Goal: Check status: Check status

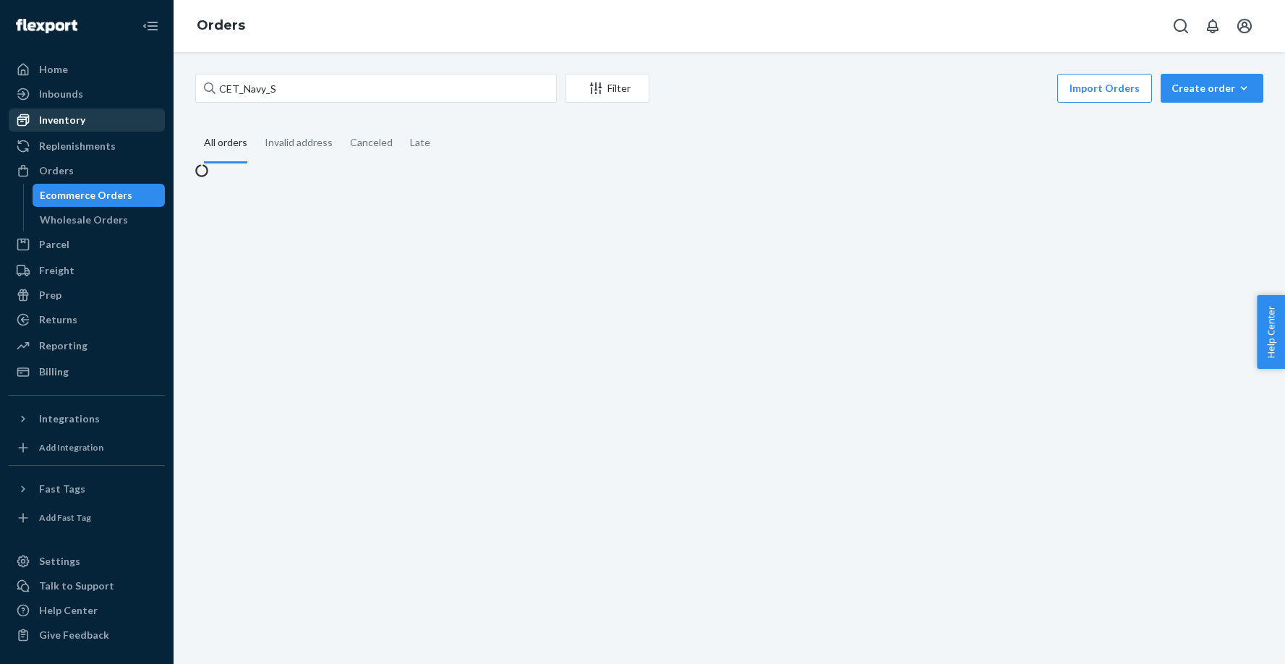
type input "CET_Navy_S"
click at [57, 108] on link "Inventory" at bounding box center [87, 119] width 156 height 23
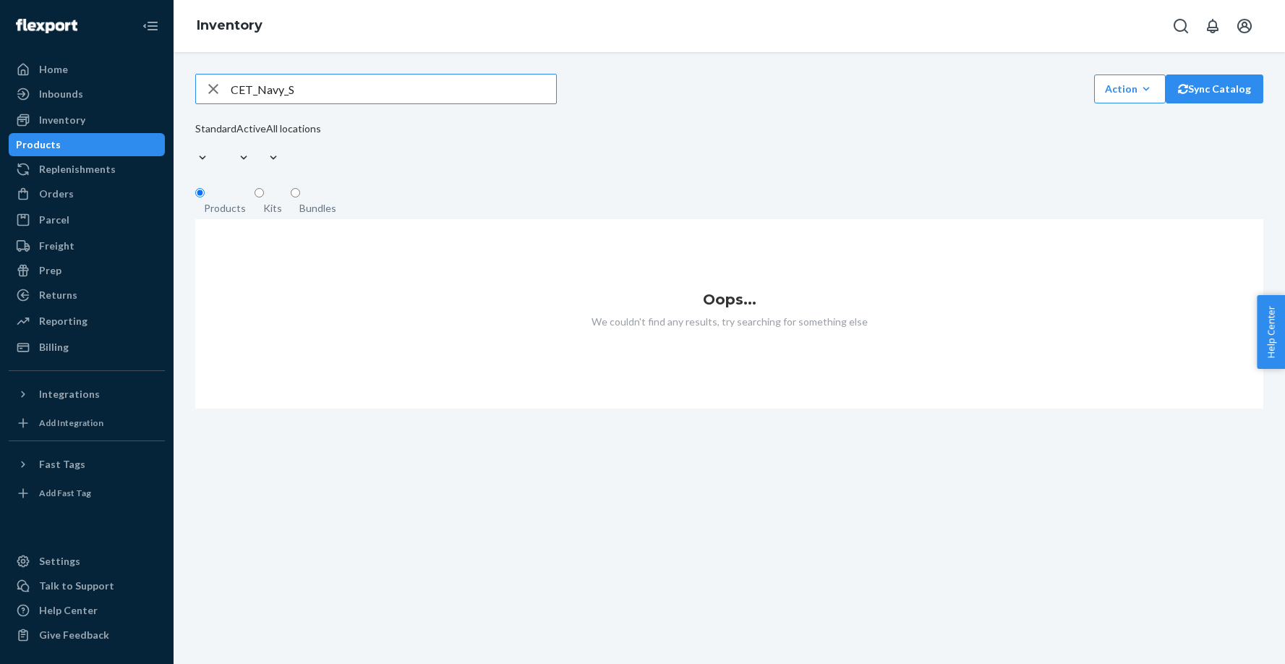
type input "CET_Navy_S"
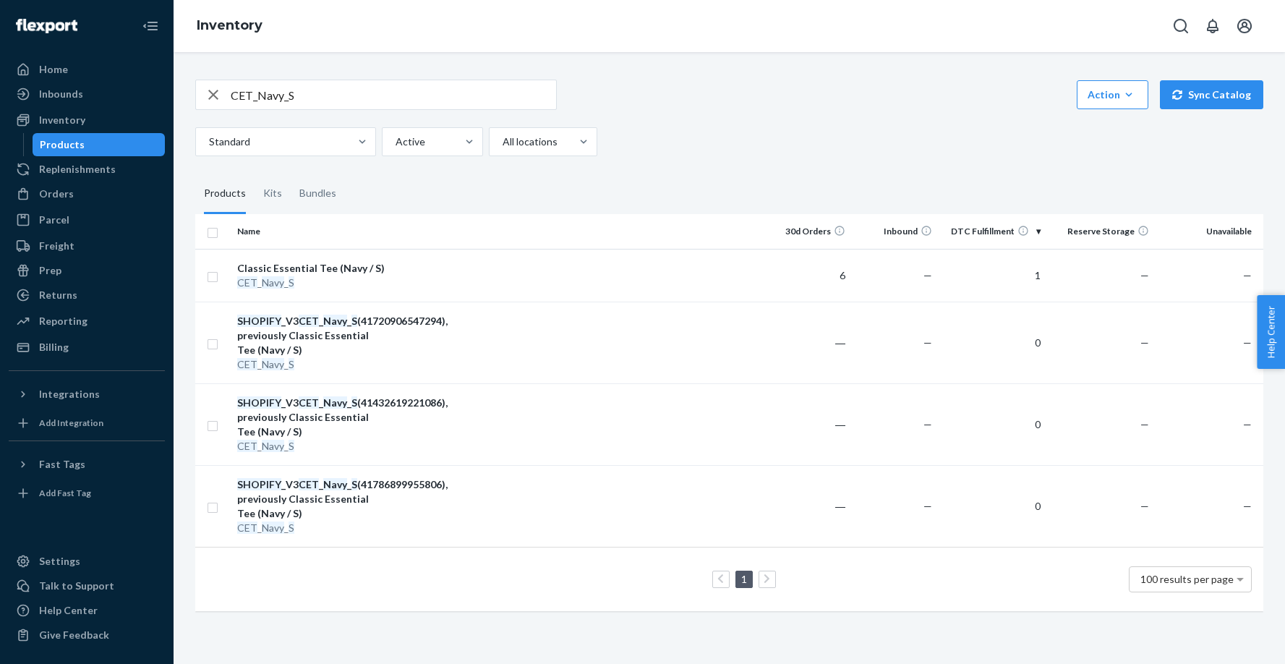
click at [393, 98] on input "CET_Navy_S" at bounding box center [393, 94] width 325 height 29
paste input "Black"
type input "CET_Black_S"
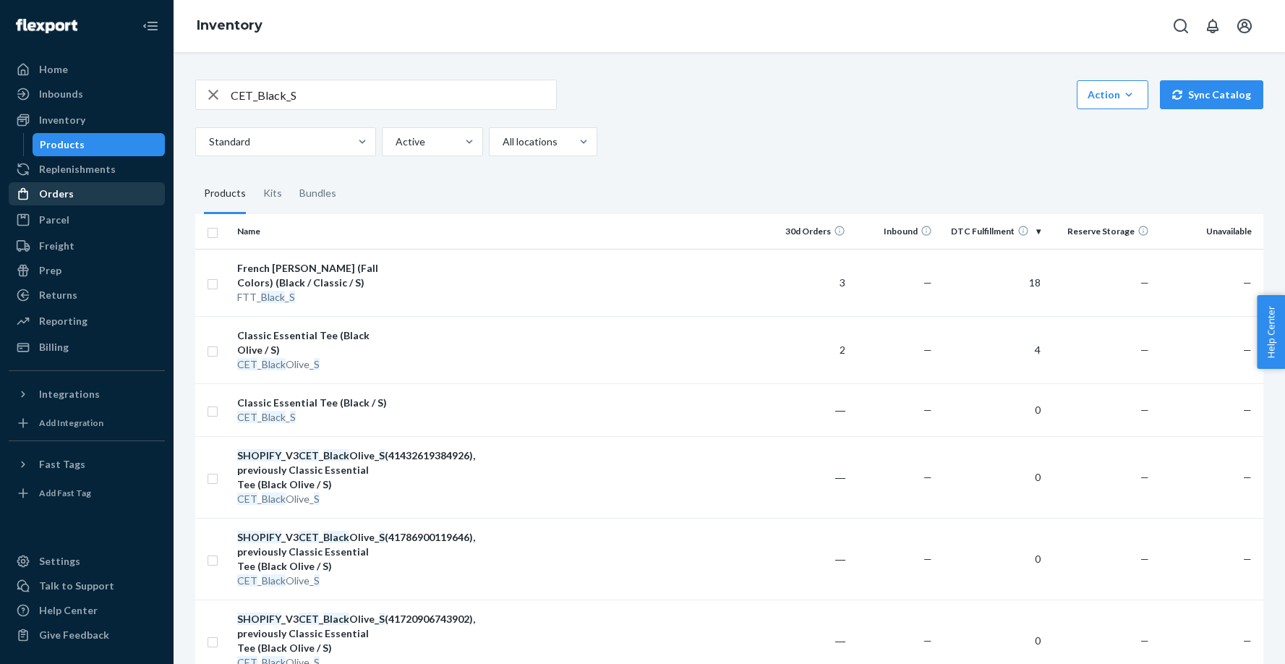
click at [54, 194] on div "Orders" at bounding box center [56, 194] width 35 height 14
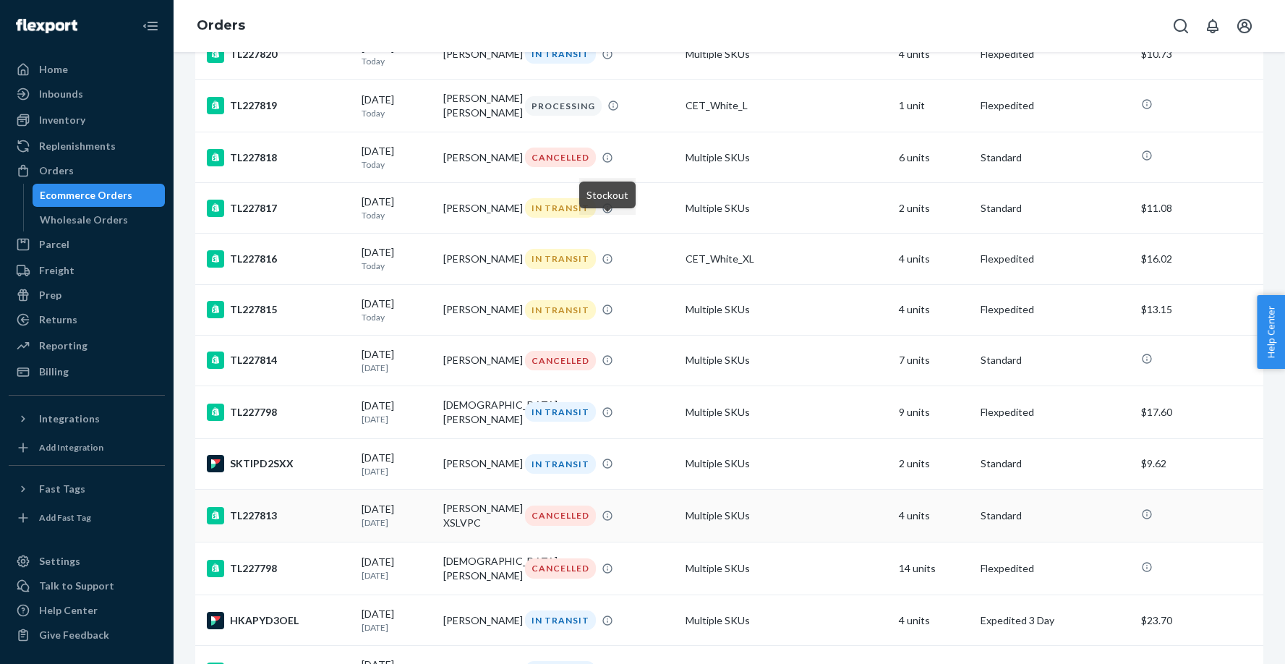
scroll to position [455, 0]
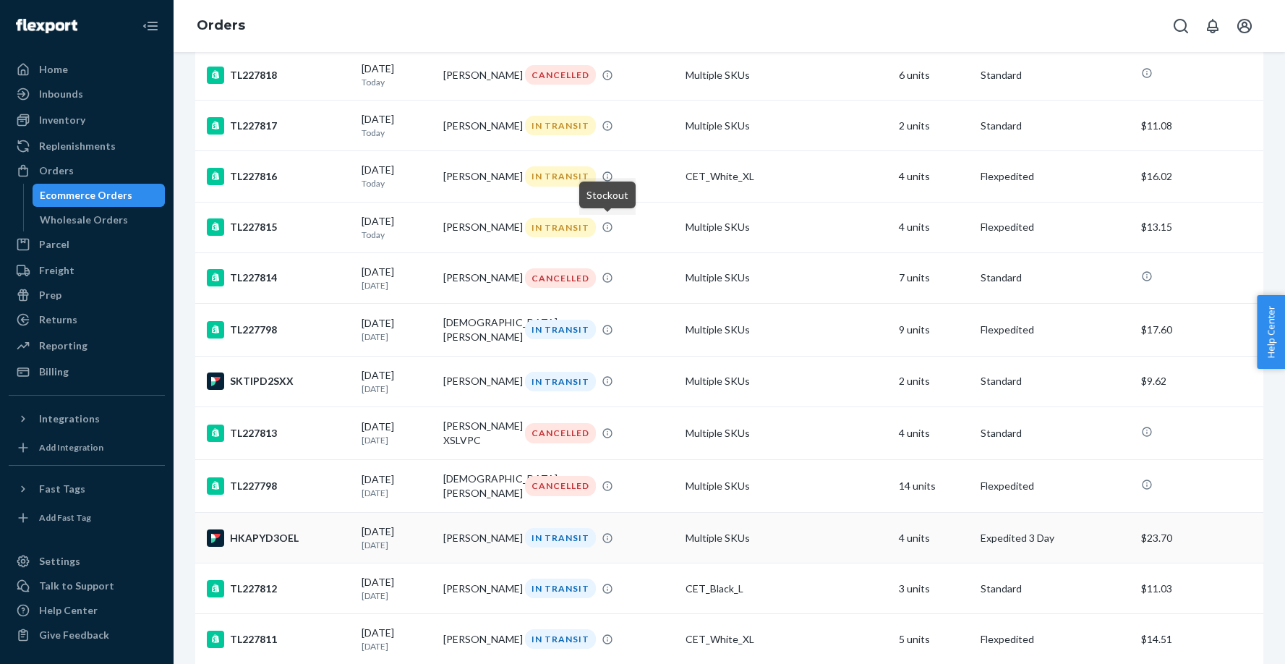
click at [251, 541] on div "HKAPYD3OEL" at bounding box center [278, 537] width 143 height 17
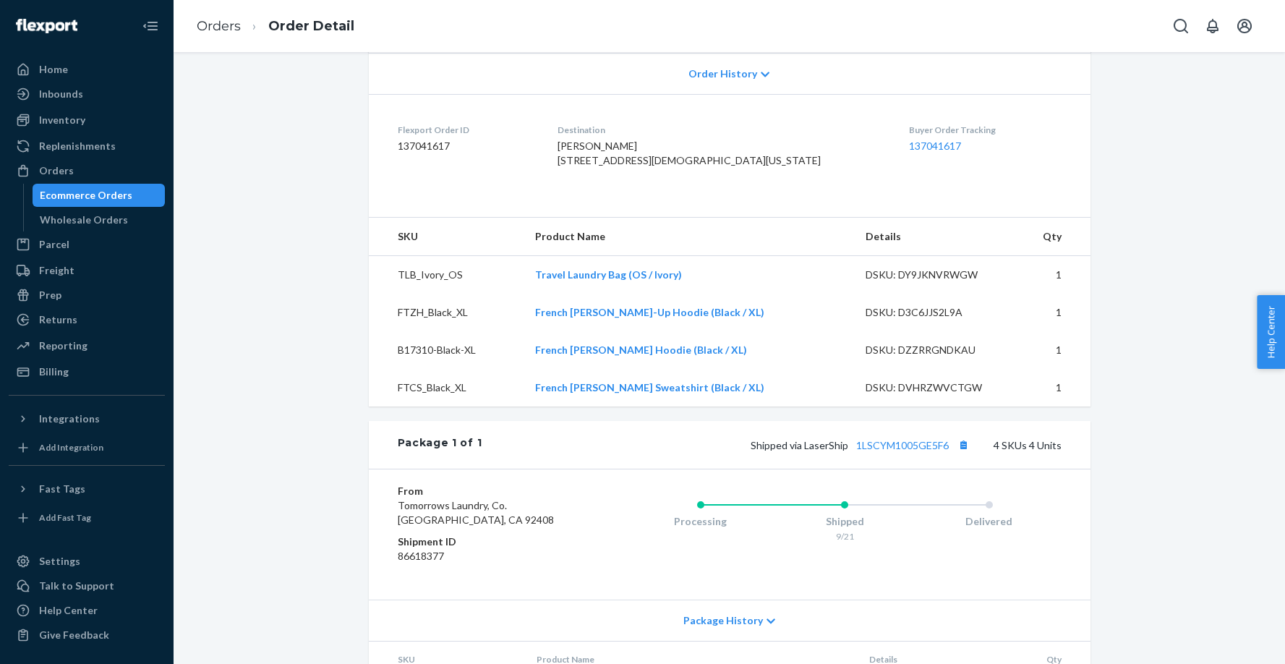
scroll to position [319, 0]
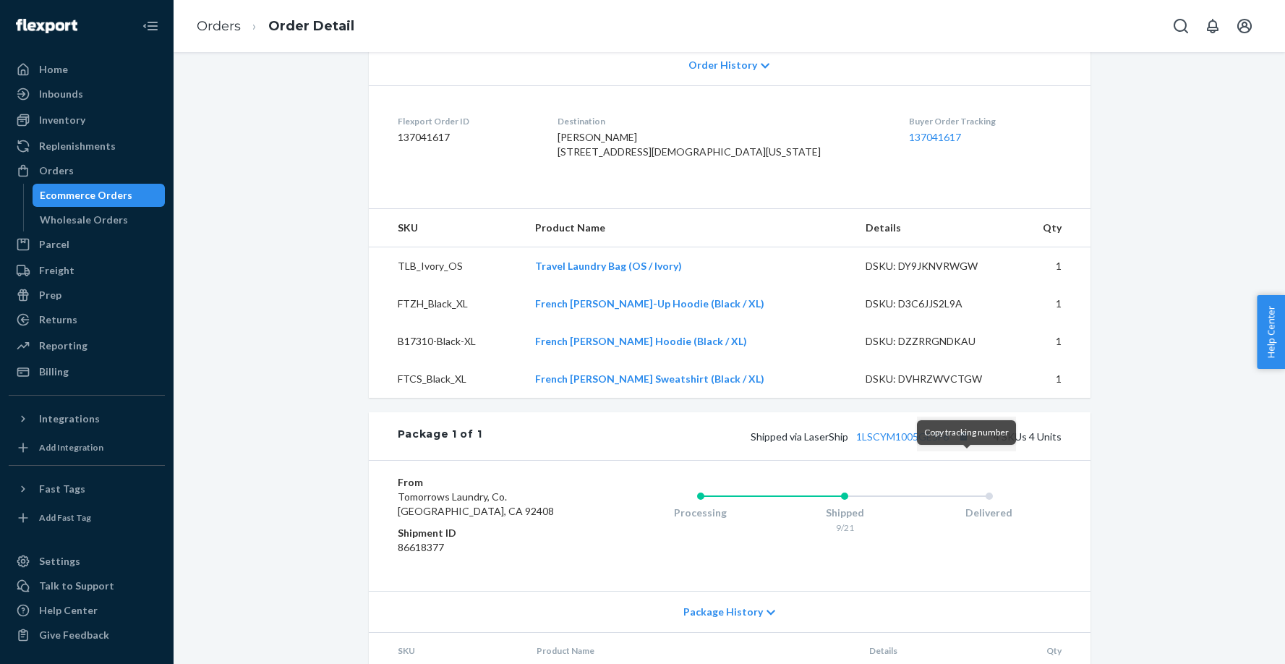
click at [969, 445] on button "Copy tracking number" at bounding box center [963, 436] width 19 height 19
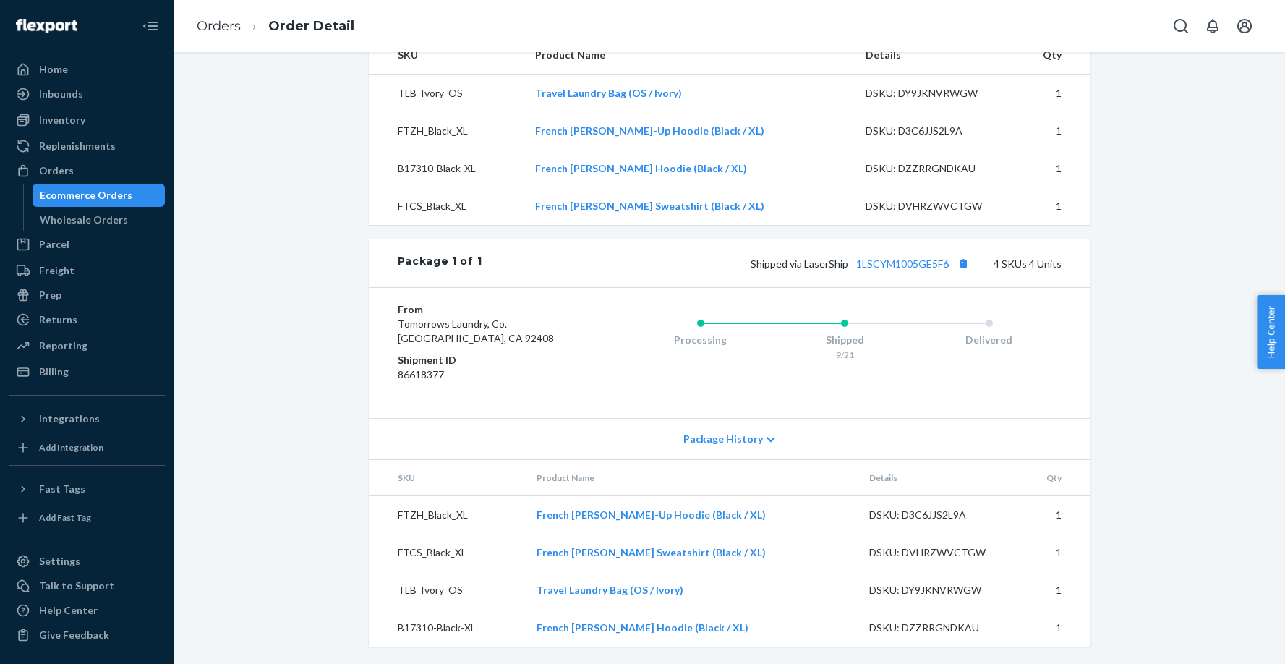
scroll to position [0, 0]
click at [963, 262] on button "Copy tracking number" at bounding box center [963, 263] width 19 height 19
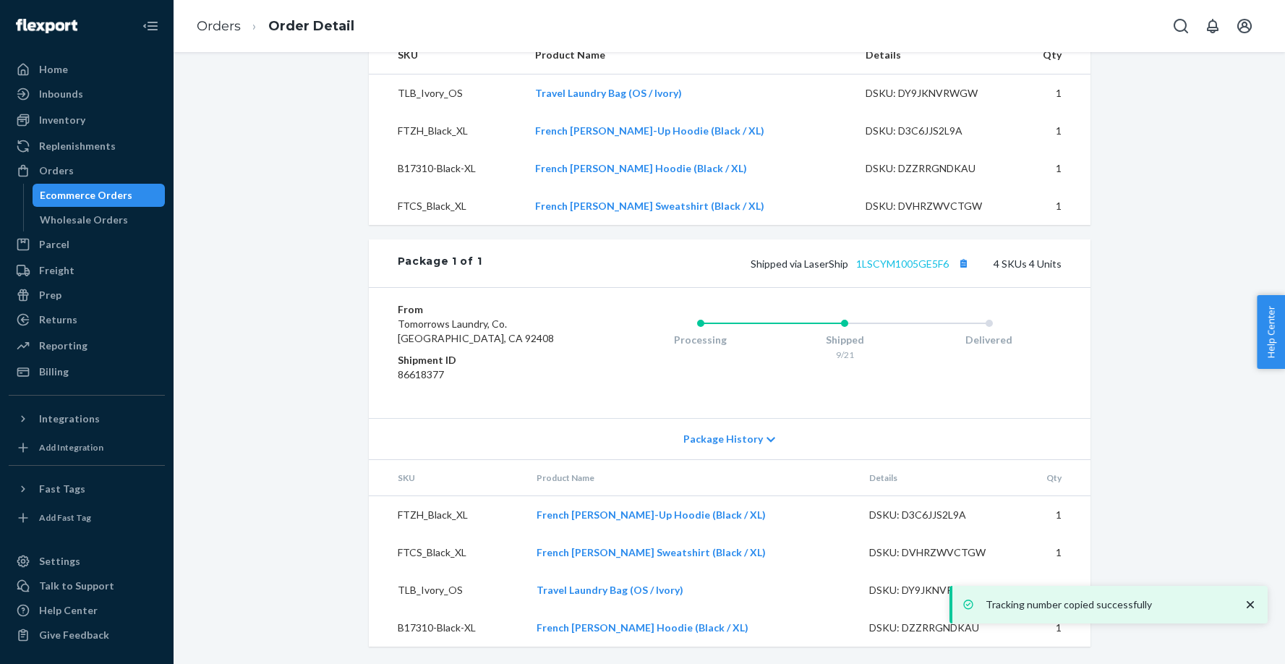
click at [901, 265] on link "1LSCYM1005GE5F6" at bounding box center [902, 263] width 93 height 12
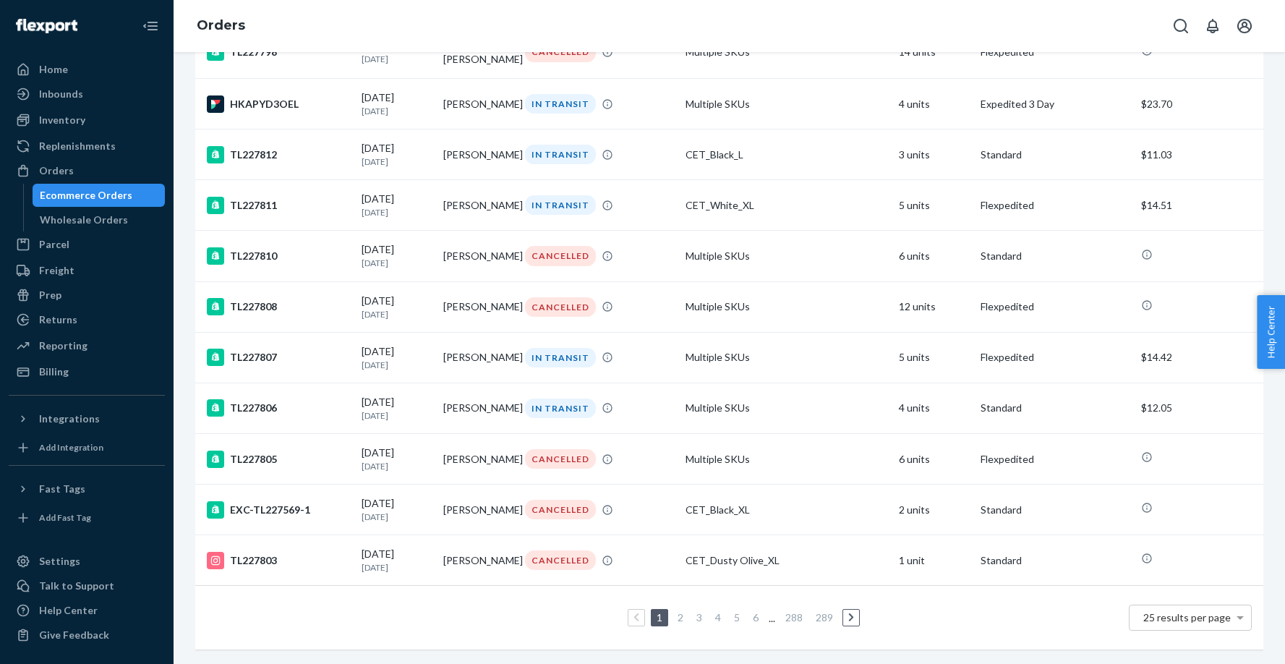
scroll to position [682, 0]
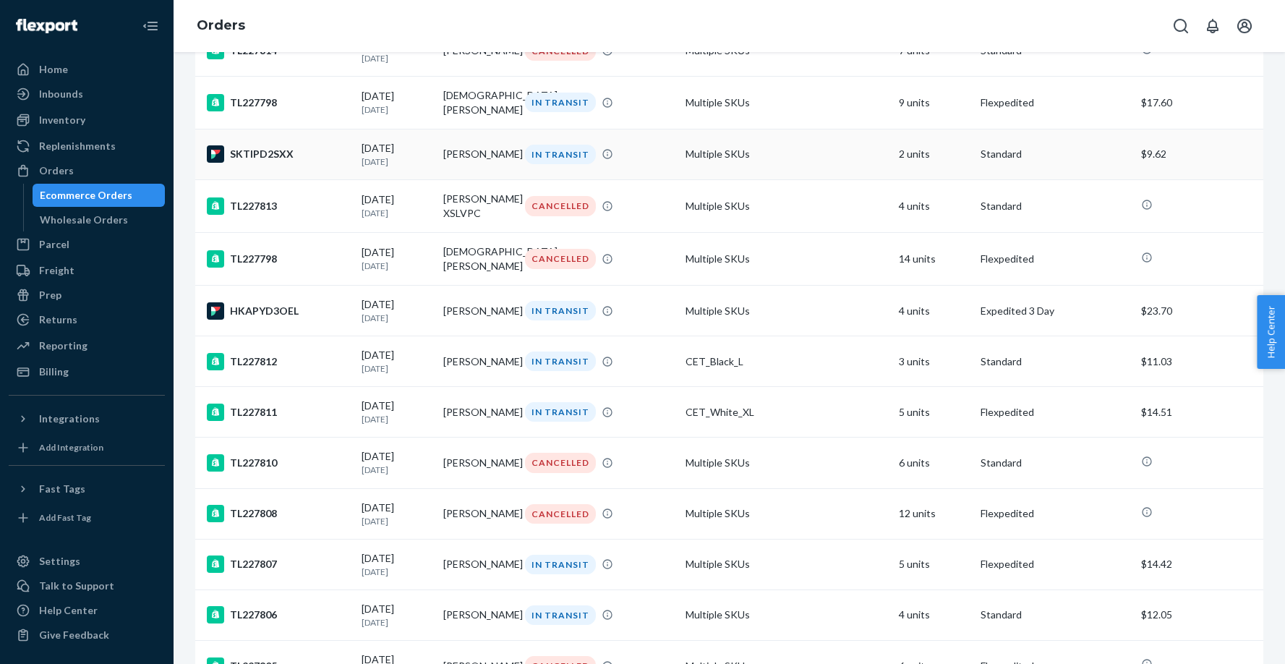
click at [343, 160] on div "SKTIPD2SXX" at bounding box center [278, 153] width 143 height 17
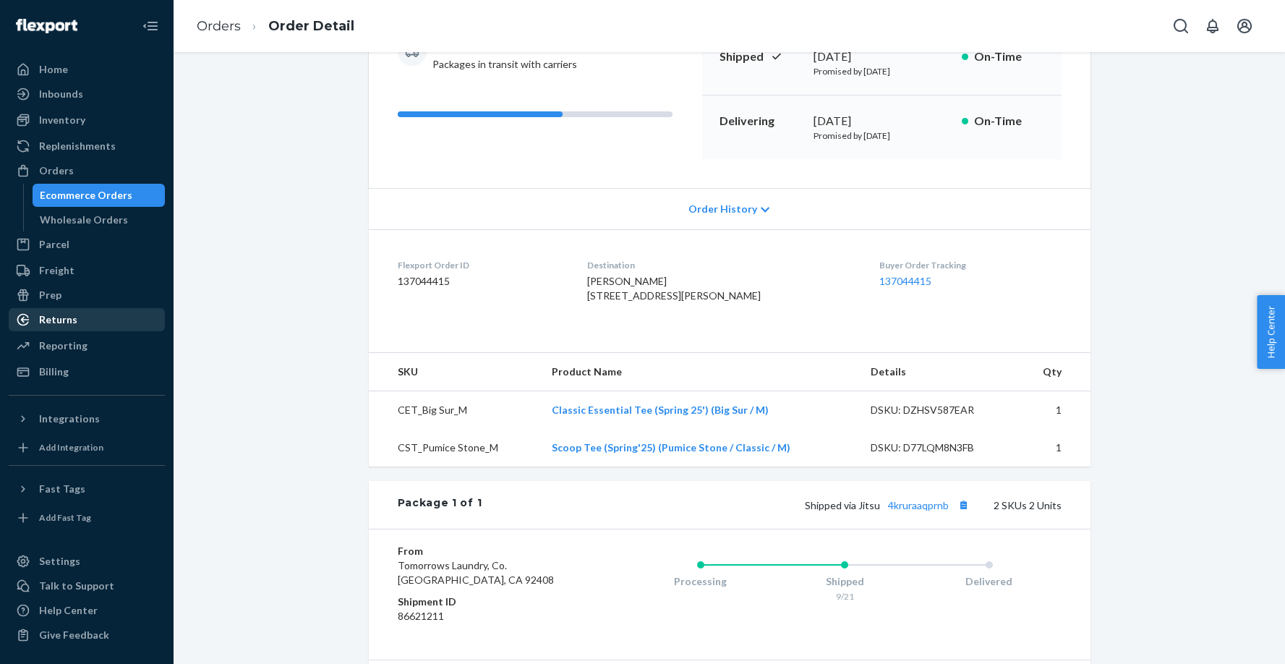
scroll to position [183, 0]
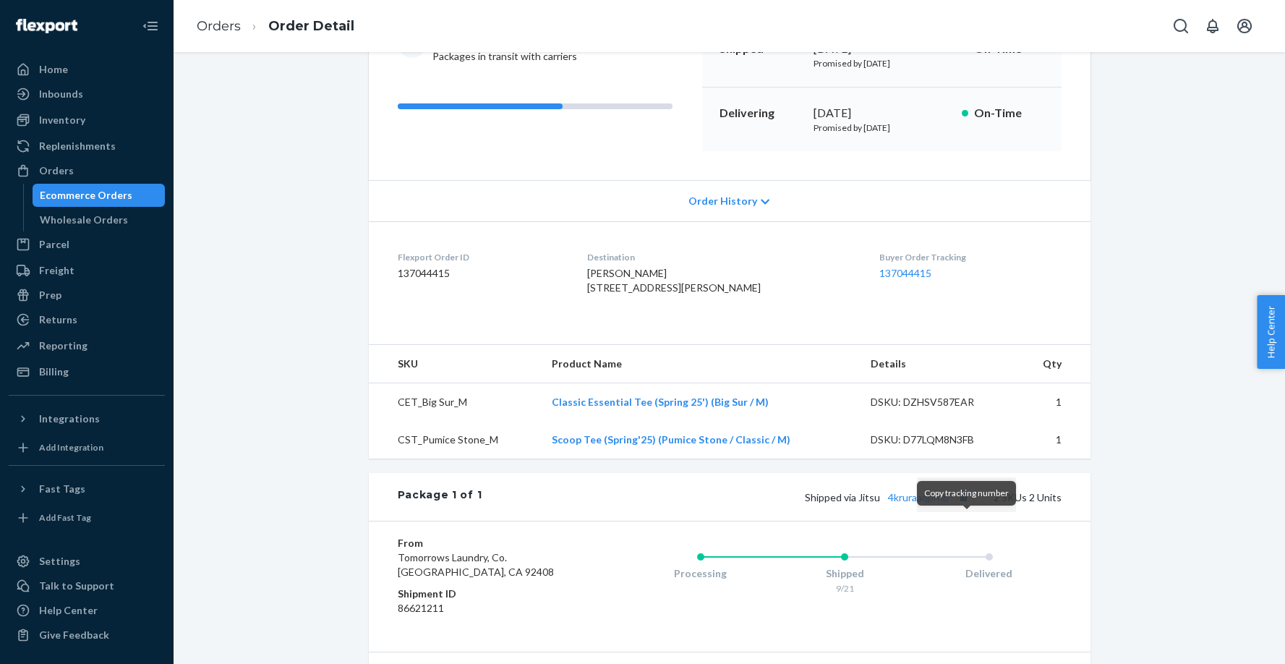
click at [968, 506] on button "Copy tracking number" at bounding box center [963, 496] width 19 height 19
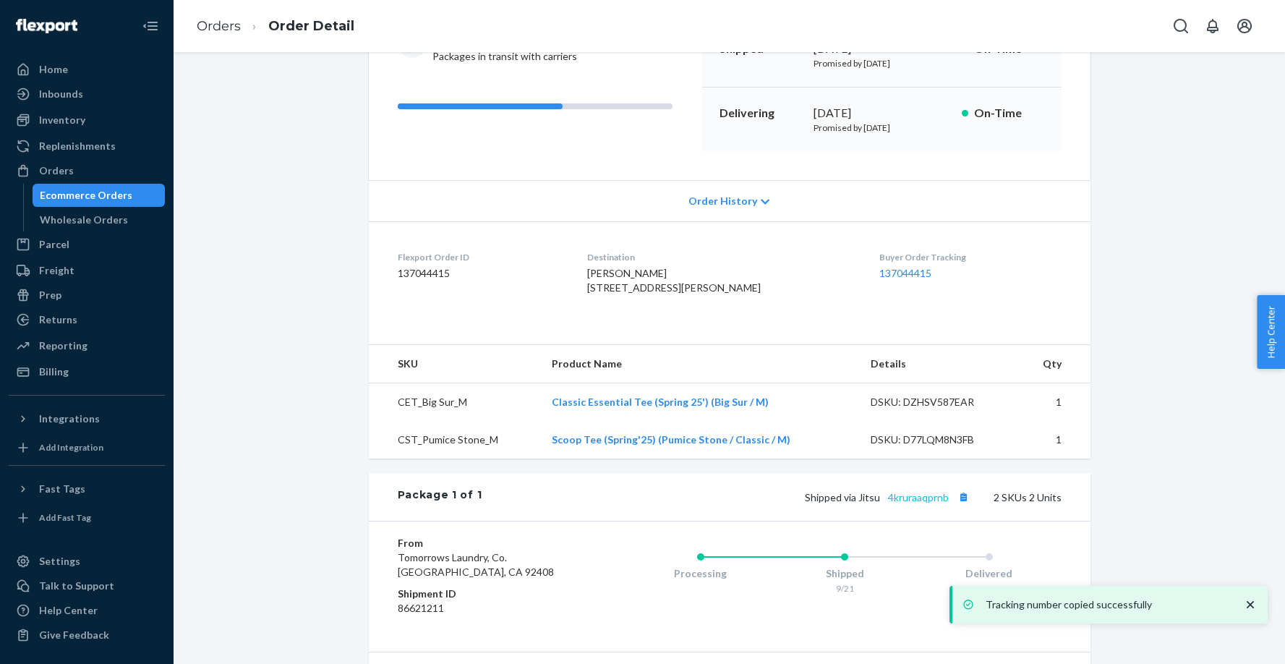
click at [920, 503] on link "4kruraaqprnb" at bounding box center [918, 497] width 61 height 12
